Goal: Find specific page/section: Find specific page/section

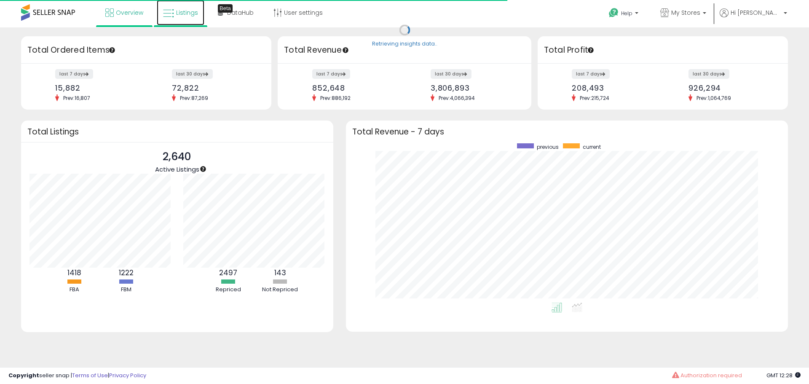
click at [185, 13] on span "Listings" at bounding box center [187, 12] width 22 height 8
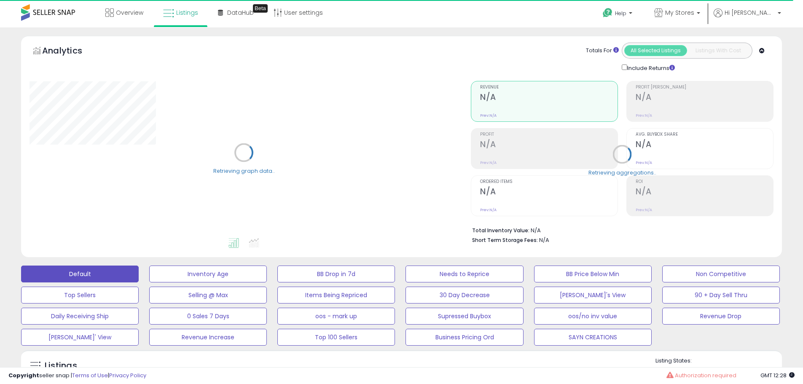
scroll to position [169, 0]
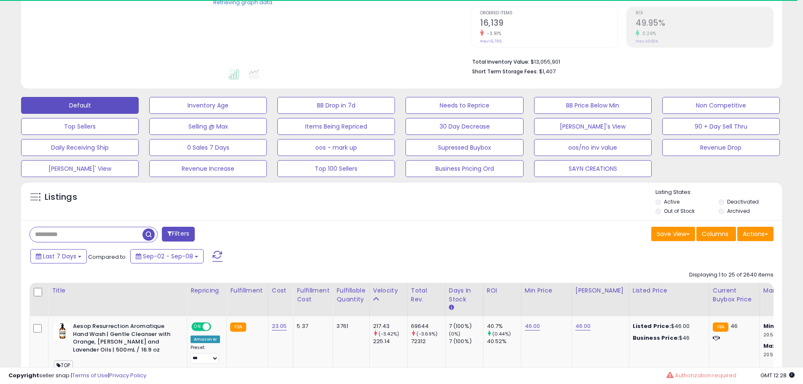
click at [87, 236] on input "text" at bounding box center [86, 234] width 113 height 15
paste input "**********"
click at [222, 234] on span "button" at bounding box center [221, 234] width 12 height 12
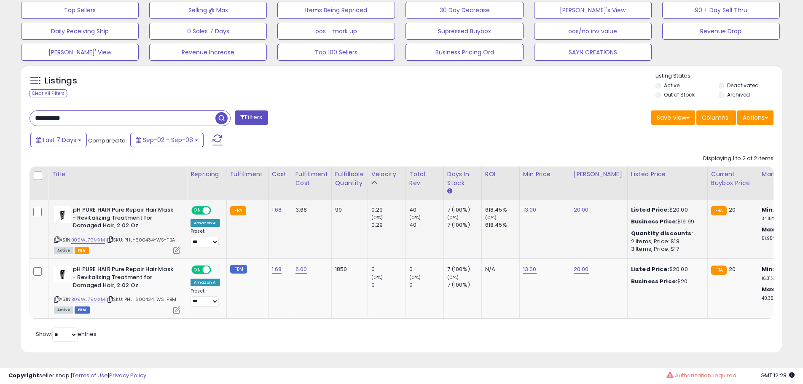
scroll to position [173, 441]
click at [95, 236] on link "B09WJ79MXM" at bounding box center [88, 239] width 34 height 7
click at [88, 113] on input "**********" at bounding box center [122, 118] width 185 height 15
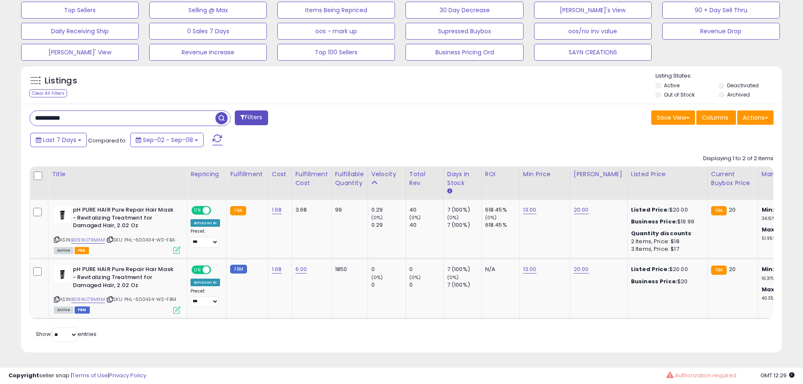
paste input "text"
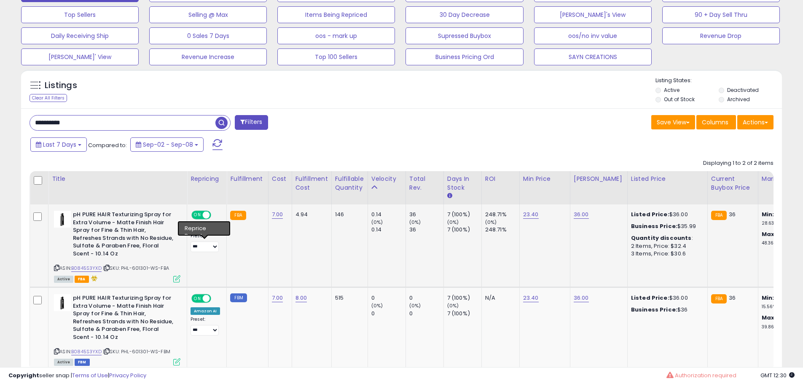
scroll to position [299, 0]
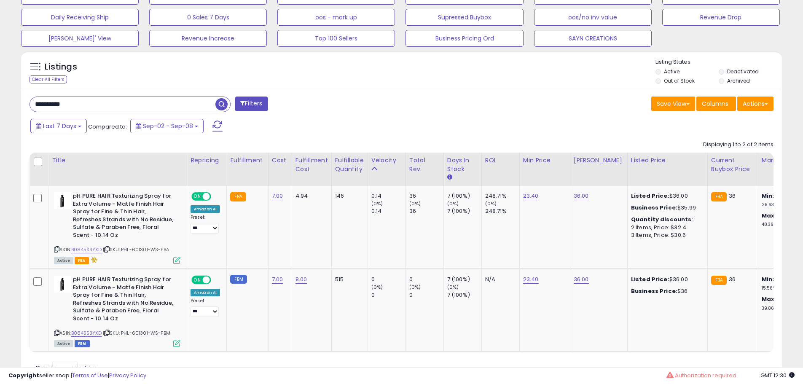
drag, startPoint x: 23, startPoint y: 105, endPoint x: -13, endPoint y: 99, distance: 36.7
click at [225, 101] on span "button" at bounding box center [221, 104] width 12 height 12
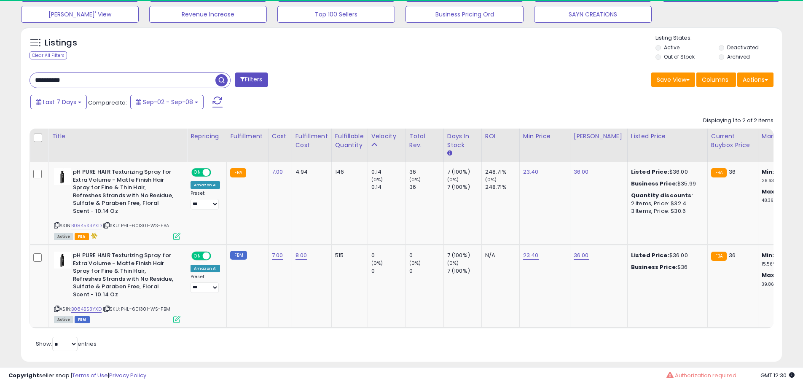
scroll to position [173, 441]
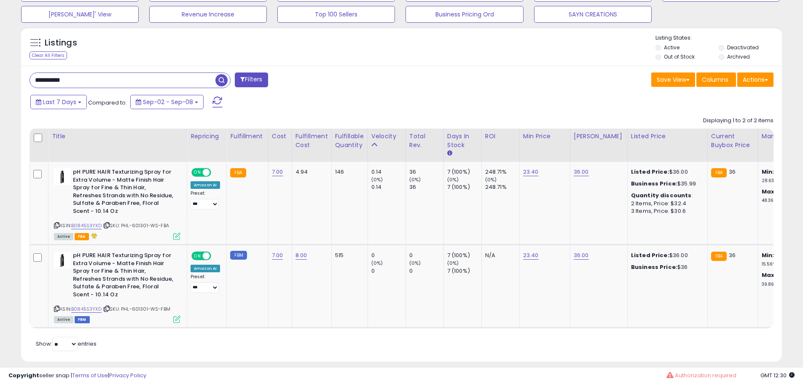
drag, startPoint x: 92, startPoint y: 87, endPoint x: -21, endPoint y: 66, distance: 114.8
paste input "text"
click at [222, 79] on span "button" at bounding box center [221, 80] width 12 height 12
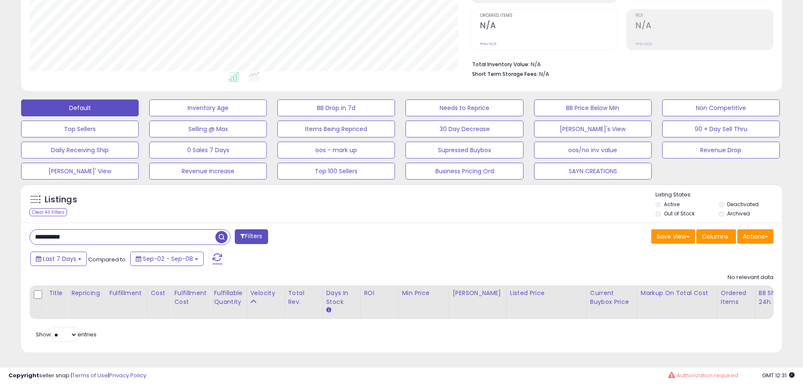
drag, startPoint x: 50, startPoint y: 231, endPoint x: -65, endPoint y: 226, distance: 115.1
click at [0, 218] on html "Unable to login Retrieving listings data.. has not yet accepted the Terms of Us…" at bounding box center [401, 26] width 803 height 384
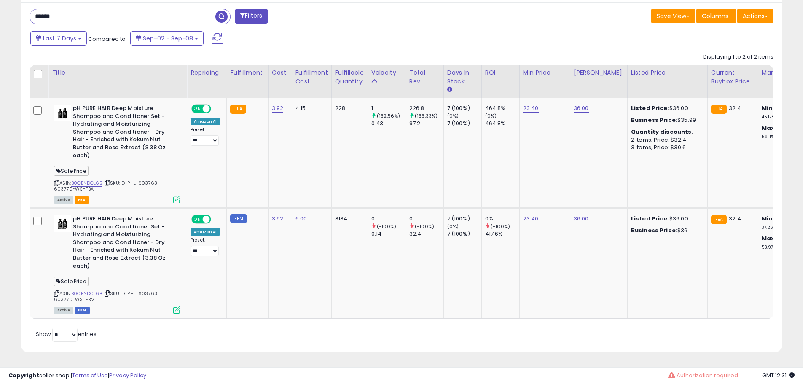
scroll to position [351, 0]
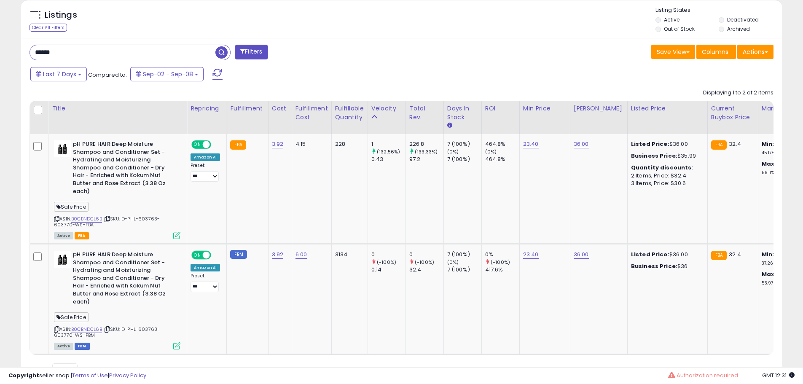
drag, startPoint x: 91, startPoint y: 50, endPoint x: -64, endPoint y: 34, distance: 155.9
paste input "****"
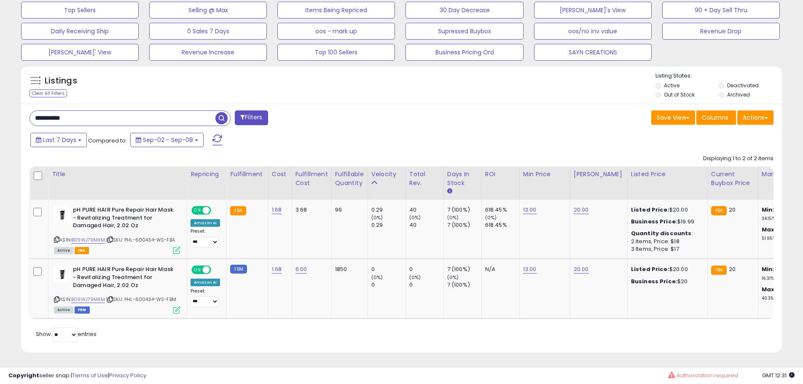
scroll to position [0, 0]
drag, startPoint x: 117, startPoint y: 110, endPoint x: -98, endPoint y: 110, distance: 215.3
paste input "text"
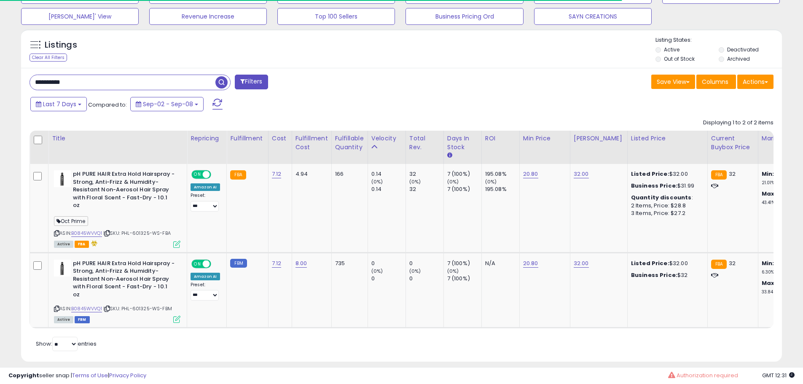
scroll to position [421220, 420952]
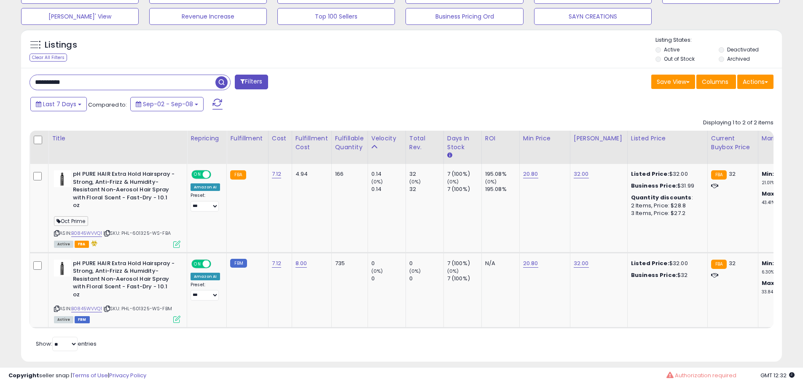
drag, startPoint x: 89, startPoint y: 80, endPoint x: -25, endPoint y: 80, distance: 114.2
click at [220, 80] on span "button" at bounding box center [221, 82] width 12 height 12
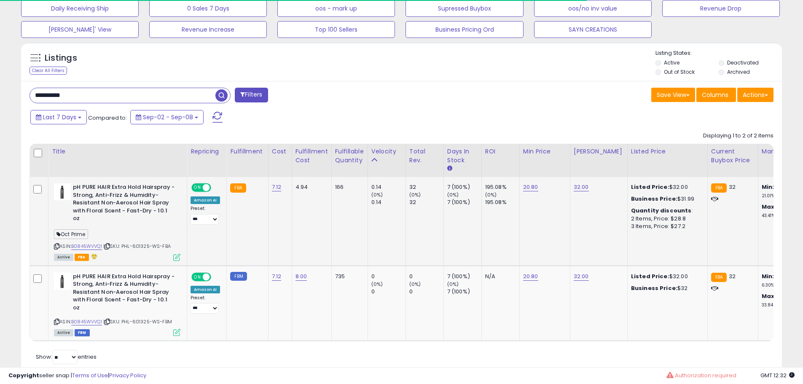
scroll to position [321, 0]
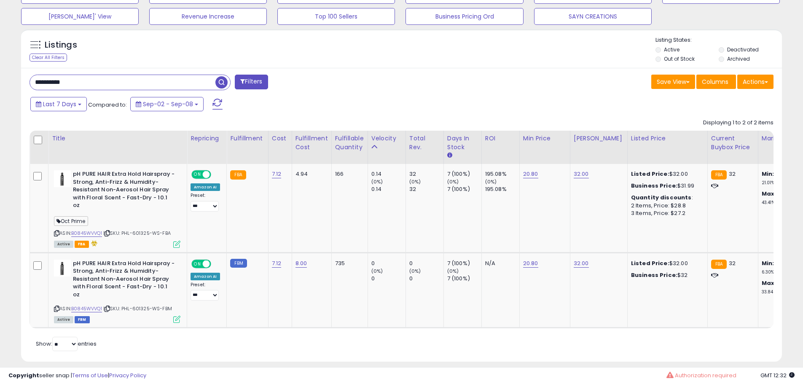
drag, startPoint x: 63, startPoint y: 77, endPoint x: -106, endPoint y: 73, distance: 169.0
paste input "text"
click at [221, 80] on span "button" at bounding box center [221, 82] width 12 height 12
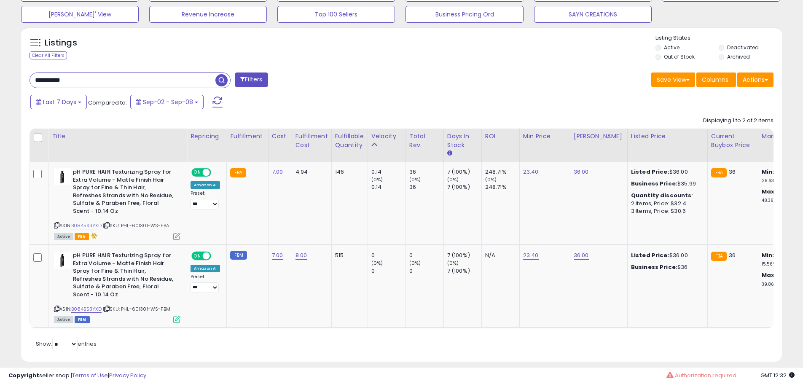
scroll to position [173, 441]
drag, startPoint x: 54, startPoint y: 79, endPoint x: -17, endPoint y: 77, distance: 70.8
paste input "text"
click at [221, 82] on span "button" at bounding box center [221, 80] width 12 height 12
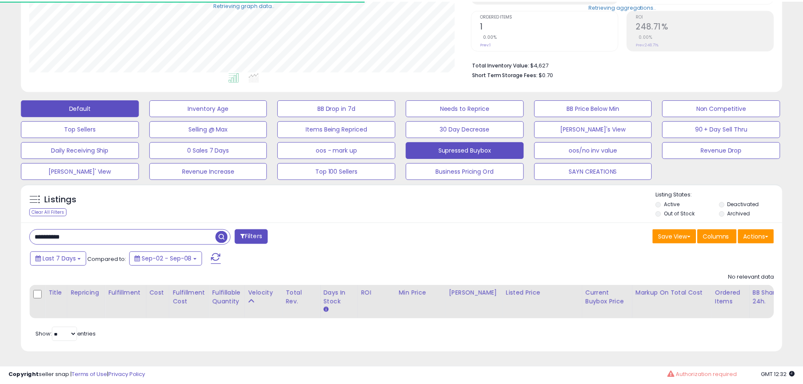
scroll to position [421220, 420952]
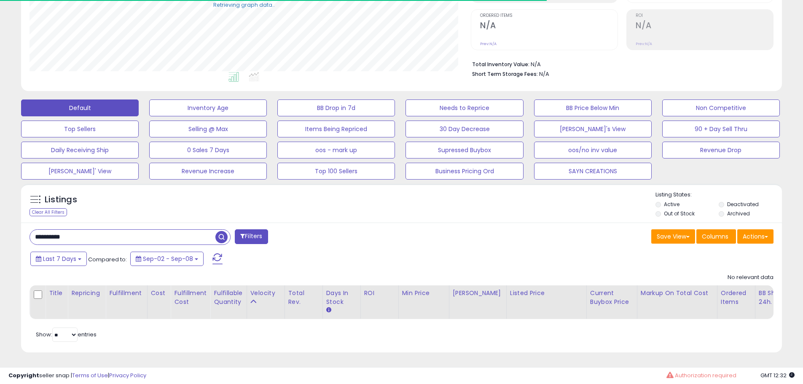
drag, startPoint x: 96, startPoint y: 236, endPoint x: 47, endPoint y: 231, distance: 49.6
click at [96, 235] on input "**********" at bounding box center [122, 237] width 185 height 15
drag, startPoint x: 50, startPoint y: 229, endPoint x: 0, endPoint y: 229, distance: 50.1
click at [0, 229] on div "**********" at bounding box center [401, 122] width 803 height 523
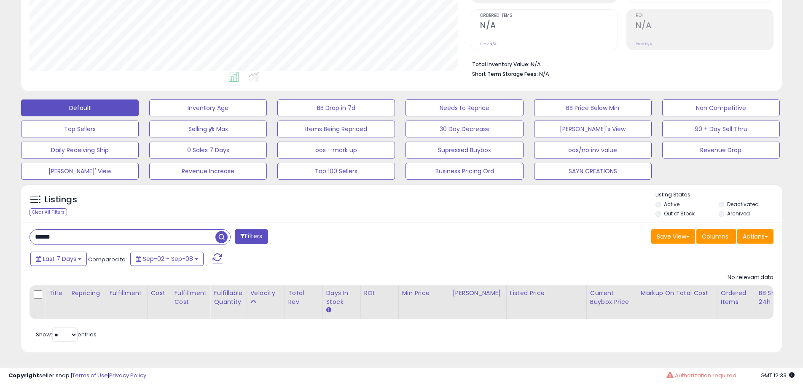
drag, startPoint x: 71, startPoint y: 229, endPoint x: 2, endPoint y: 229, distance: 69.5
click at [2, 229] on div "**********" at bounding box center [401, 122] width 803 height 523
paste input "****"
click at [220, 231] on span "button" at bounding box center [221, 237] width 12 height 12
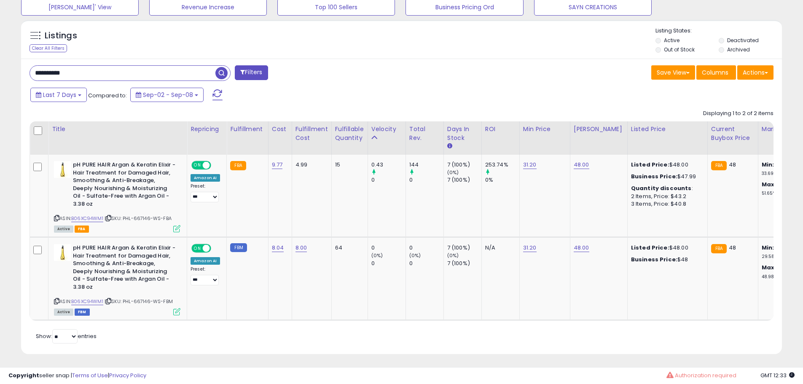
scroll to position [338, 0]
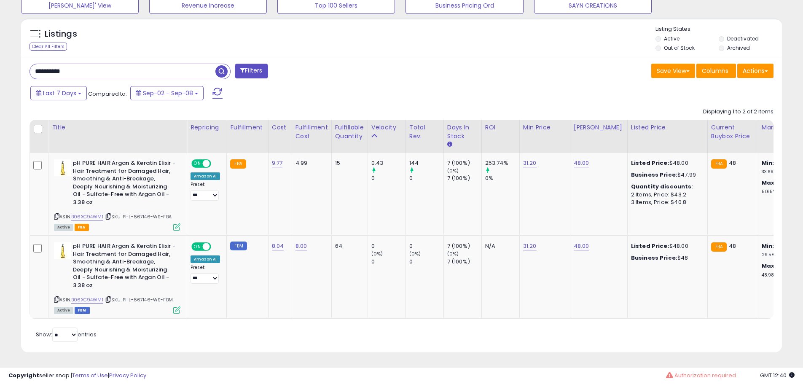
drag, startPoint x: 91, startPoint y: 64, endPoint x: -92, endPoint y: 60, distance: 182.9
paste input "text"
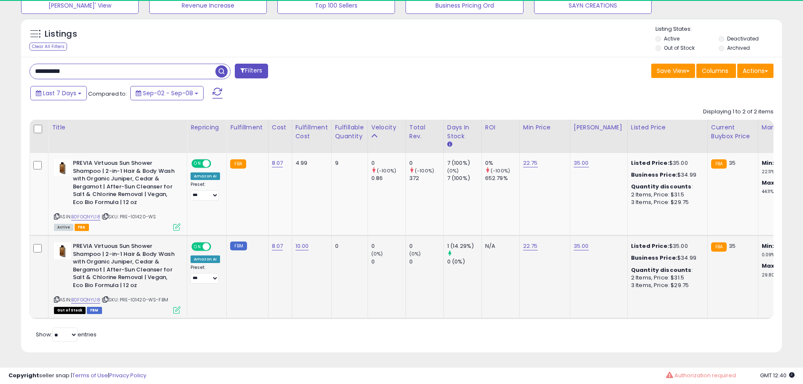
scroll to position [173, 441]
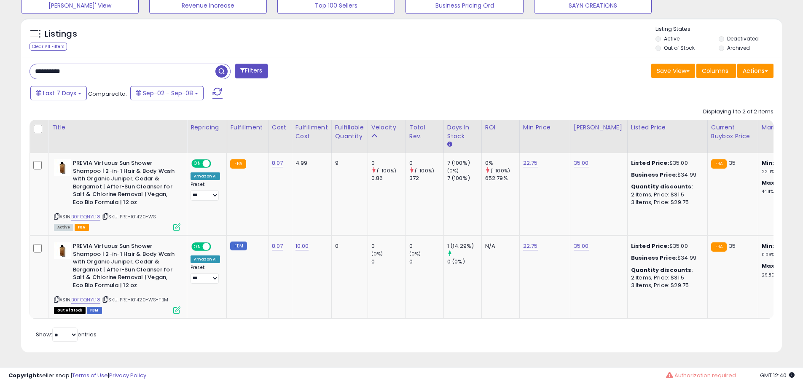
drag, startPoint x: 78, startPoint y: 64, endPoint x: -59, endPoint y: 47, distance: 138.0
paste input "text"
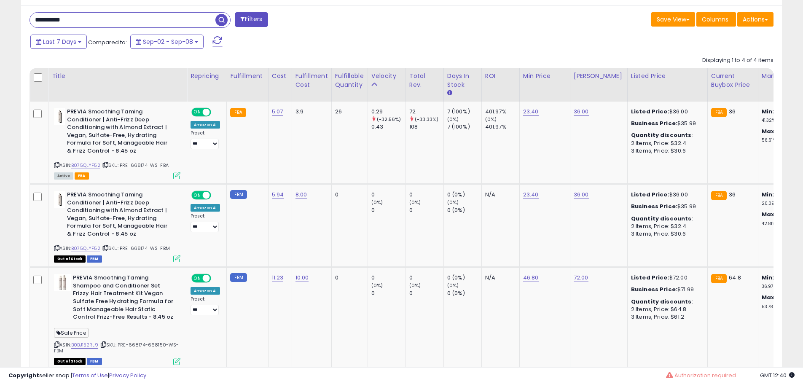
drag, startPoint x: 115, startPoint y: 20, endPoint x: -85, endPoint y: -1, distance: 201.7
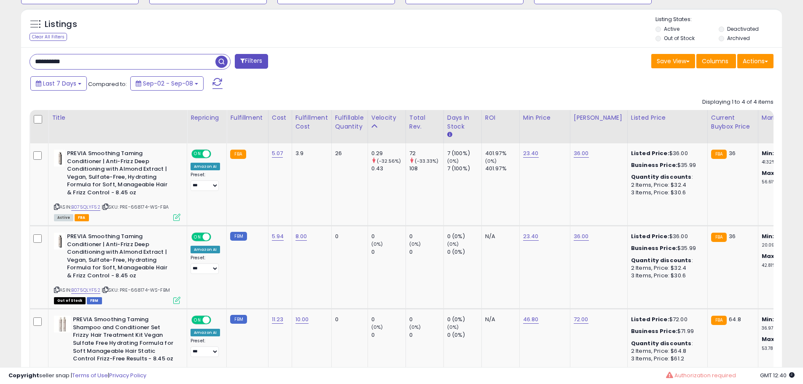
paste input "text"
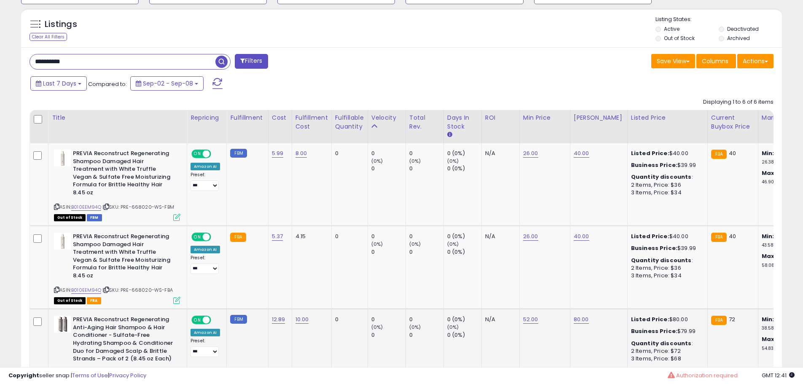
scroll to position [311, 0]
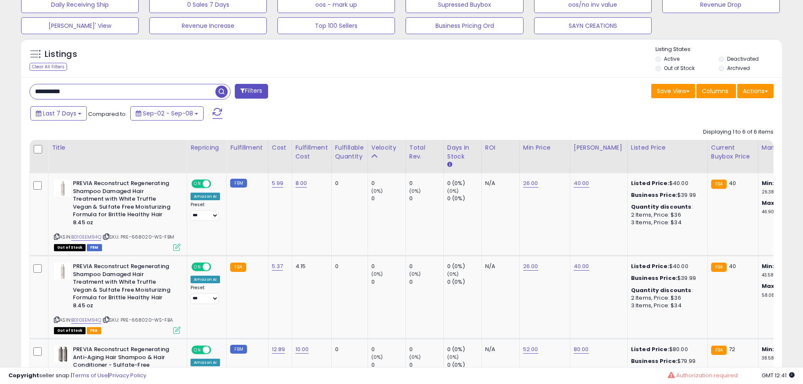
drag, startPoint x: 48, startPoint y: 91, endPoint x: -89, endPoint y: 91, distance: 137.0
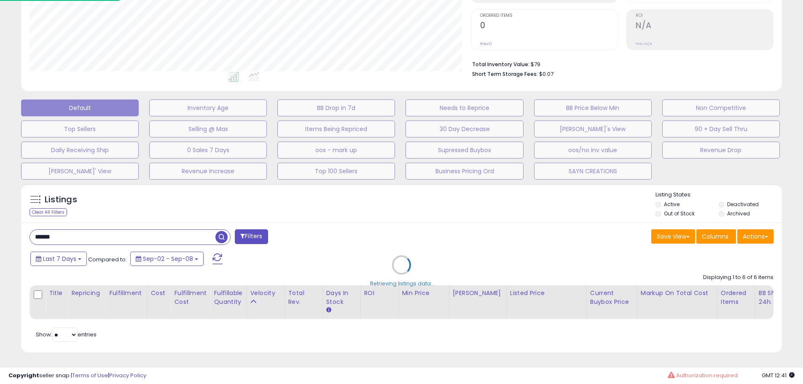
scroll to position [173, 445]
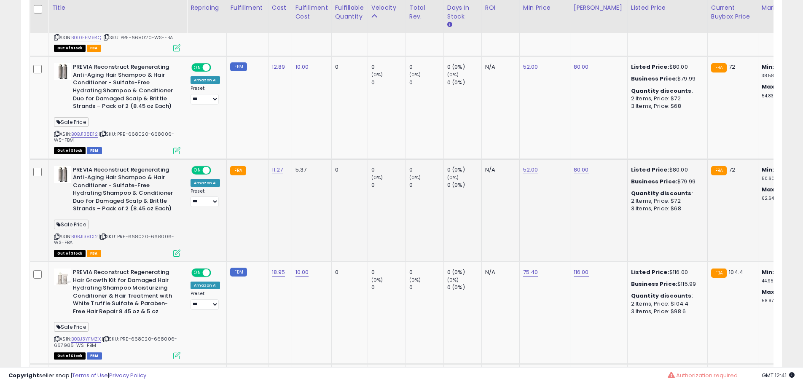
click at [161, 233] on span "| SKU: PRE-668020-668006-WS-FBA" at bounding box center [114, 239] width 120 height 13
copy span "668006"
drag, startPoint x: 125, startPoint y: 219, endPoint x: 136, endPoint y: 219, distance: 11.0
click at [125, 233] on span "| SKU: PRE-668020-668006-WS-FBA" at bounding box center [114, 239] width 120 height 13
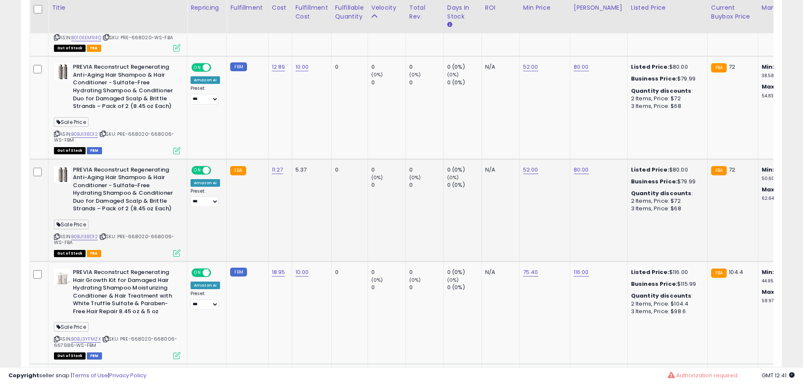
click at [140, 233] on span "| SKU: PRE-668020-668006-WS-FBA" at bounding box center [114, 239] width 120 height 13
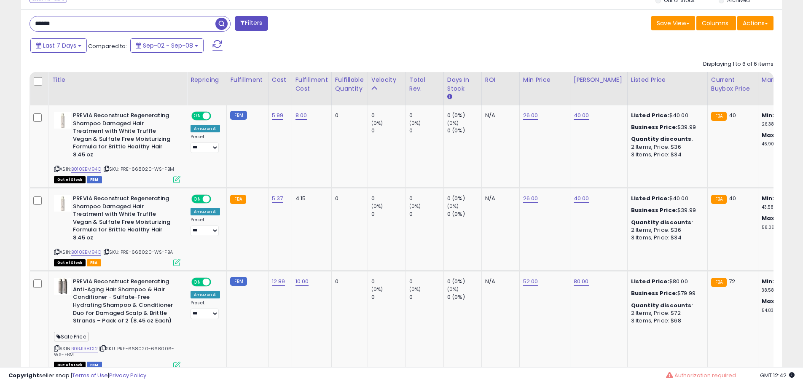
scroll to position [341, 0]
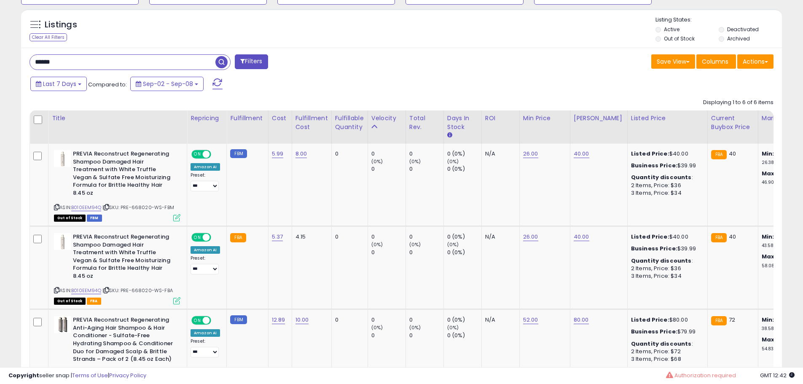
drag, startPoint x: 38, startPoint y: 58, endPoint x: -19, endPoint y: 51, distance: 56.4
paste input "****"
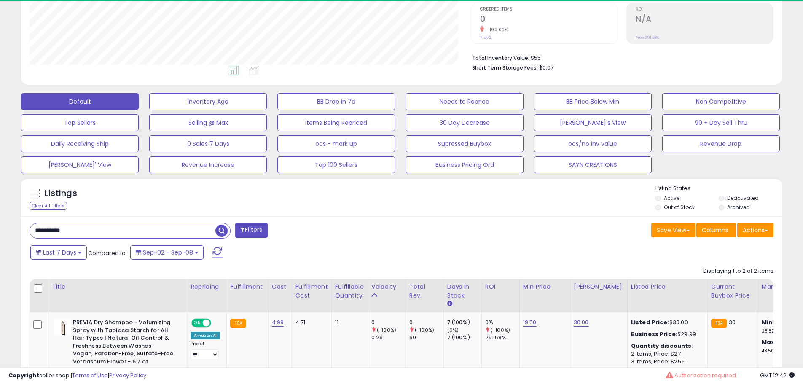
scroll to position [173, 441]
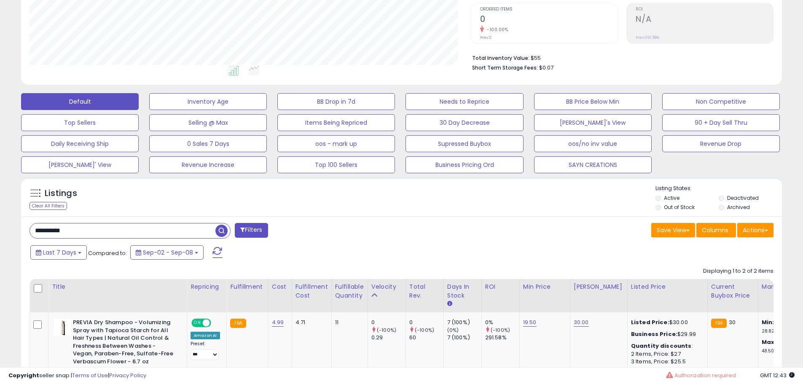
drag, startPoint x: 75, startPoint y: 231, endPoint x: 22, endPoint y: 236, distance: 52.9
click at [0, 212] on html "Unable to login Retrieving listings data.. has not yet accepted the Terms of Us…" at bounding box center [401, 20] width 803 height 384
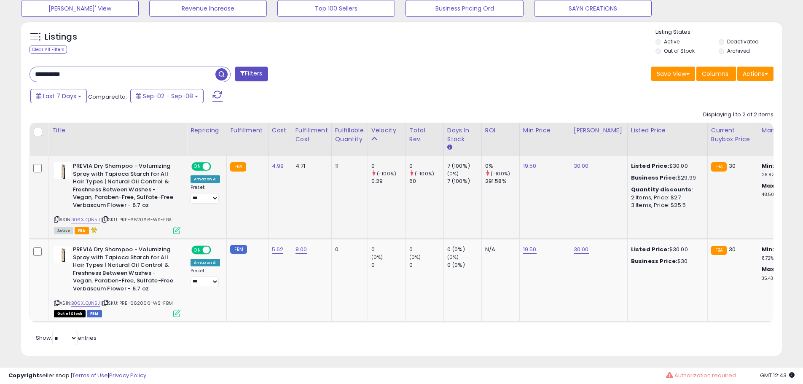
scroll to position [338, 0]
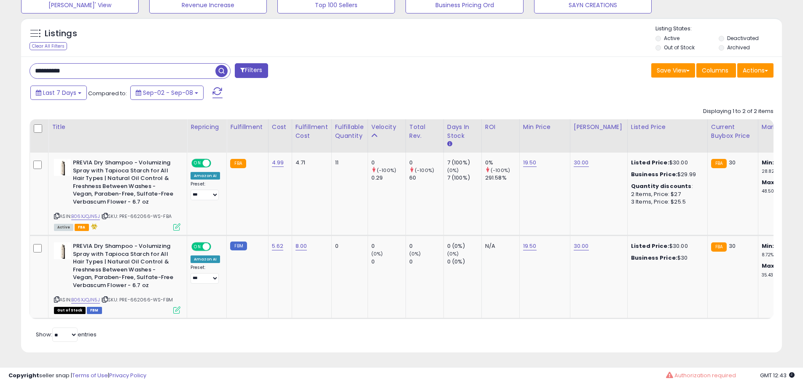
drag, startPoint x: 92, startPoint y: 56, endPoint x: -58, endPoint y: 56, distance: 149.6
drag, startPoint x: 93, startPoint y: 67, endPoint x: -46, endPoint y: 59, distance: 138.5
paste input "text"
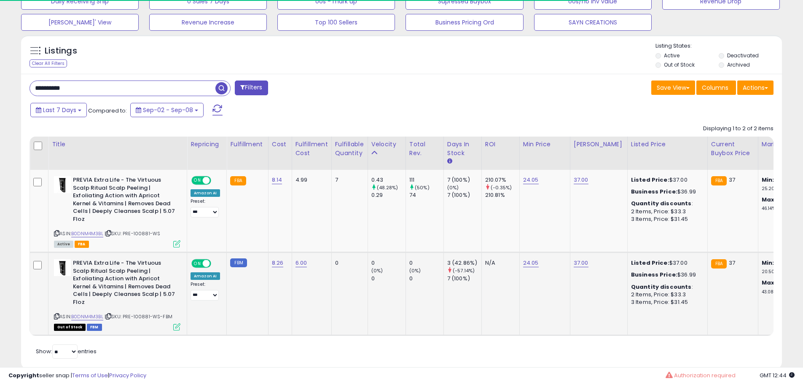
scroll to position [338, 0]
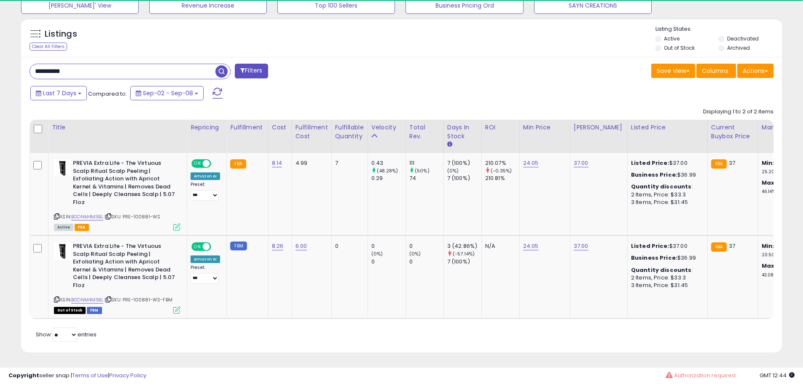
drag, startPoint x: 39, startPoint y: 64, endPoint x: -21, endPoint y: 61, distance: 60.8
paste input "text"
click at [222, 65] on span "button" at bounding box center [221, 71] width 12 height 12
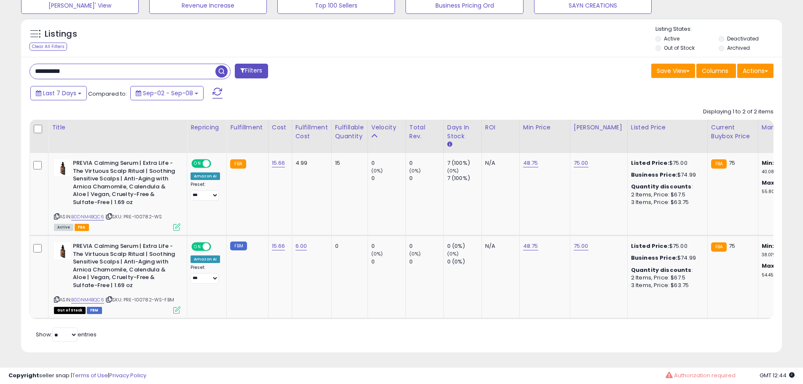
drag, startPoint x: 17, startPoint y: 63, endPoint x: -40, endPoint y: 62, distance: 57.7
paste input "text"
click at [223, 65] on span "button" at bounding box center [221, 71] width 12 height 12
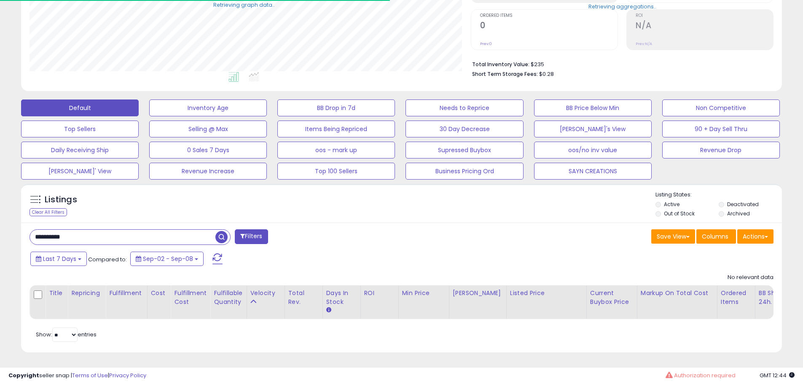
scroll to position [421220, 420952]
drag, startPoint x: 49, startPoint y: 231, endPoint x: -22, endPoint y: 231, distance: 70.8
click at [0, 218] on html "Unable to login Retrieving listings data.. has not yet accepted the Terms of Us…" at bounding box center [401, 26] width 803 height 384
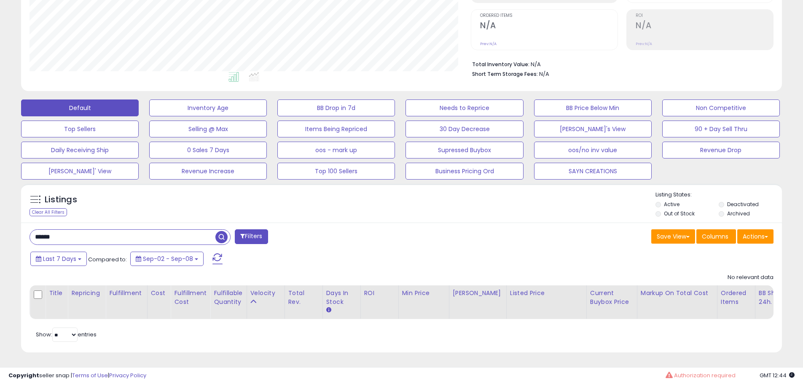
type input "******"
